Goal: Check status: Check status

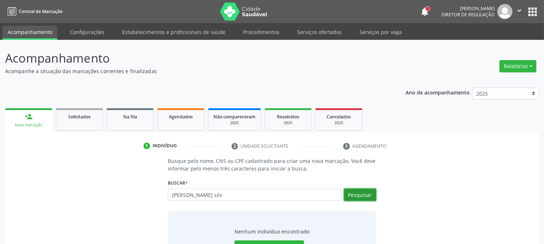
click at [354, 193] on button "Pesquisar" at bounding box center [360, 195] width 32 height 12
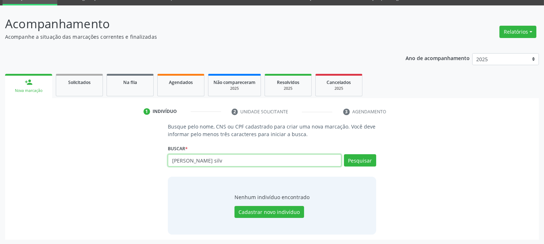
drag, startPoint x: 228, startPoint y: 161, endPoint x: 74, endPoint y: 118, distance: 159.8
click at [51, 176] on div "Busque pelo nome, CNS ou CPF cadastrado para criar uma nova marcação. Você deve…" at bounding box center [272, 179] width 524 height 112
type input "thayn"
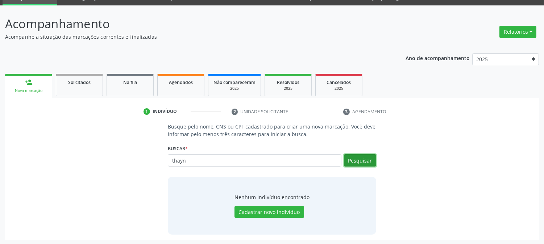
click at [358, 162] on button "Pesquisar" at bounding box center [360, 160] width 32 height 12
click at [353, 161] on button "Pesquisar" at bounding box center [360, 160] width 32 height 12
click at [169, 82] on span "Agendados" at bounding box center [181, 82] width 24 height 6
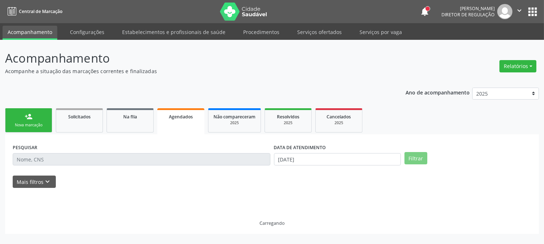
scroll to position [0, 0]
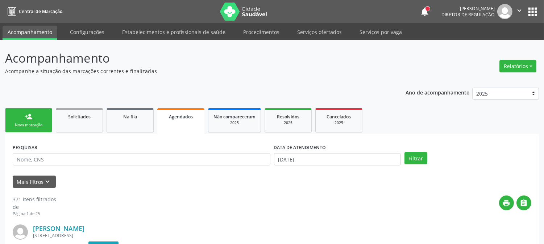
click at [34, 127] on div "Nova marcação" at bounding box center [29, 125] width 36 height 5
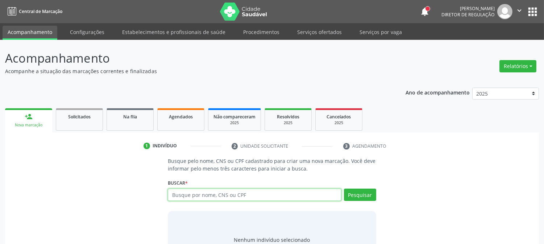
click at [246, 197] on input "text" at bounding box center [254, 195] width 173 height 12
type input "thaynn"
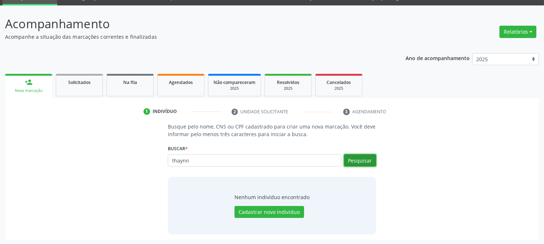
click at [367, 165] on button "Pesquisar" at bounding box center [360, 160] width 32 height 12
